Goal: Transaction & Acquisition: Download file/media

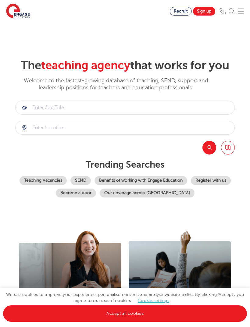
click at [204, 11] on link "Sign up" at bounding box center [204, 11] width 22 height 9
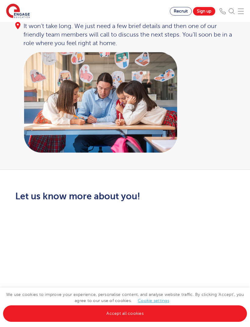
scroll to position [96, 0]
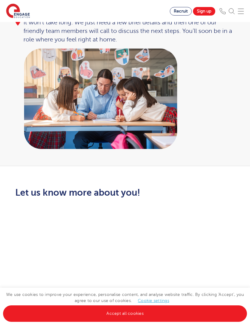
click at [156, 322] on link "Accept all cookies" at bounding box center [125, 314] width 244 height 16
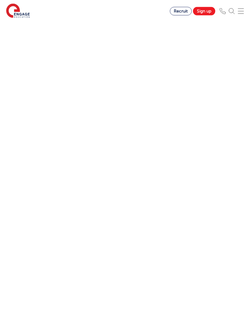
scroll to position [372, 0]
click at [18, 217] on div "Let us know more about you!" at bounding box center [125, 107] width 250 height 432
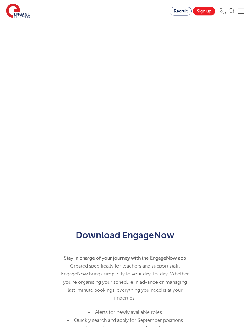
scroll to position [345, 0]
click at [235, 143] on div "Let us know more about you!" at bounding box center [125, 66] width 229 height 256
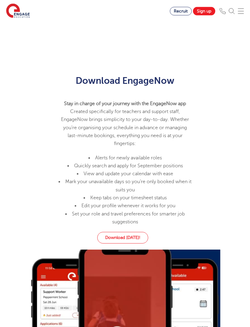
scroll to position [390, 0]
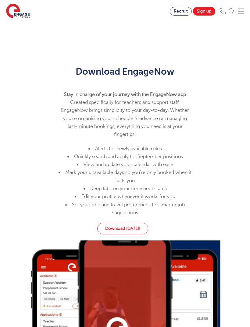
click at [139, 229] on link "Download today!" at bounding box center [122, 229] width 51 height 12
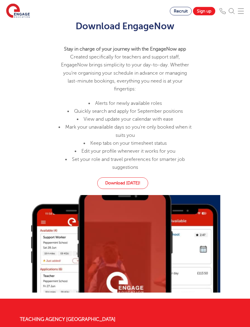
scroll to position [0, 0]
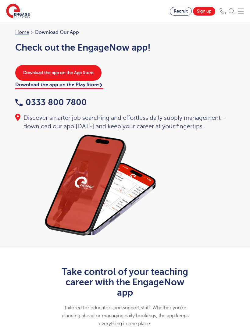
click at [27, 72] on link "Download the app on the App Store" at bounding box center [58, 73] width 86 height 16
click at [22, 31] on link "Home" at bounding box center [22, 32] width 14 height 5
